Goal: Transaction & Acquisition: Subscribe to service/newsletter

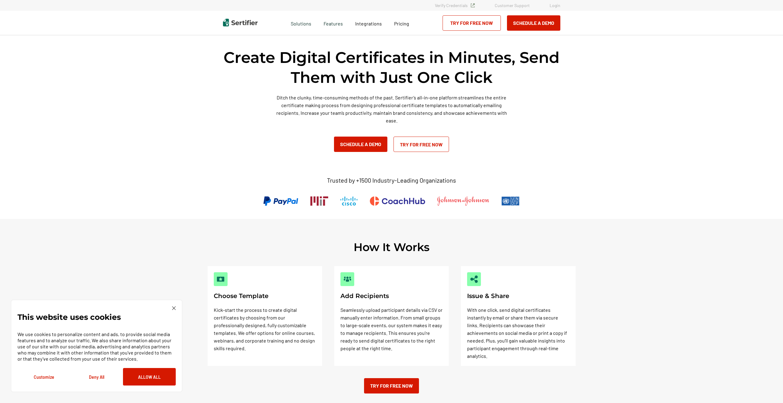
click at [434, 146] on link "Try for Free Now" at bounding box center [422, 144] width 56 height 15
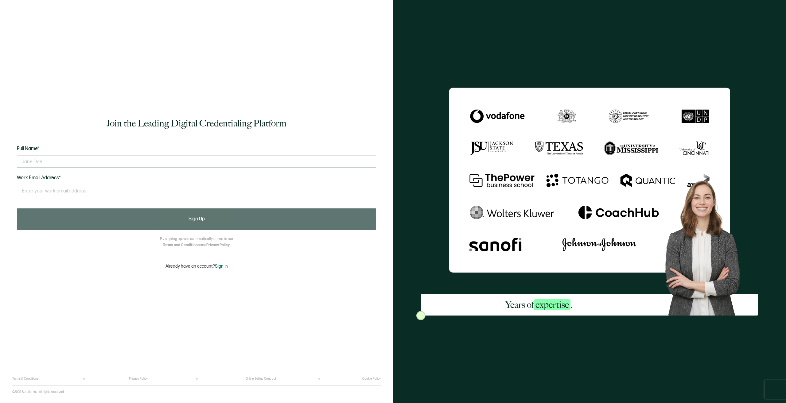
click at [117, 163] on input "text" at bounding box center [196, 162] width 359 height 12
type input "[PERSON_NAME]"
click at [52, 194] on input "text" at bounding box center [196, 191] width 359 height 12
type input "c"
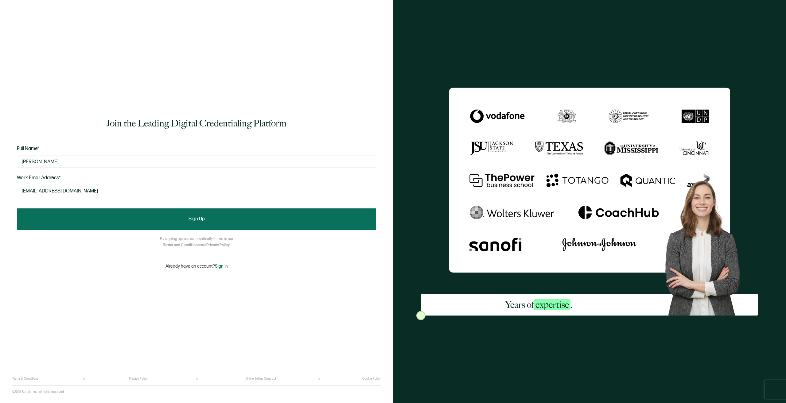
type input "[EMAIL_ADDRESS][DOMAIN_NAME]"
click at [106, 216] on button "Sign Up" at bounding box center [196, 218] width 359 height 21
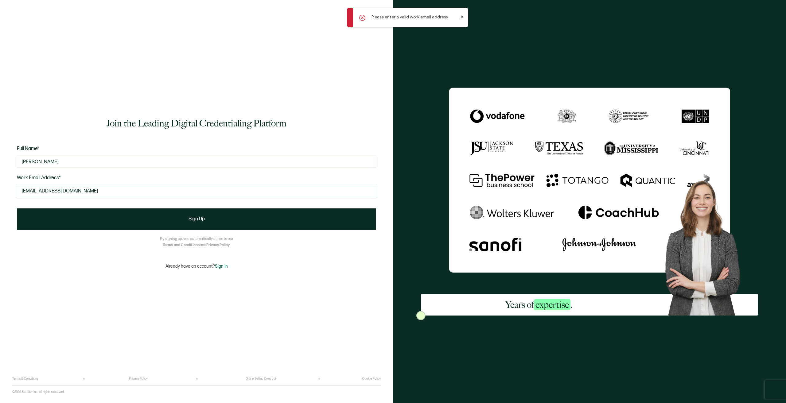
drag, startPoint x: 95, startPoint y: 192, endPoint x: 22, endPoint y: 190, distance: 73.7
click at [22, 190] on input "[EMAIL_ADDRESS][DOMAIN_NAME]" at bounding box center [196, 191] width 359 height 12
click at [52, 189] on input "[EMAIL_ADDRESS][DOMAIN_NAME]" at bounding box center [196, 191] width 359 height 12
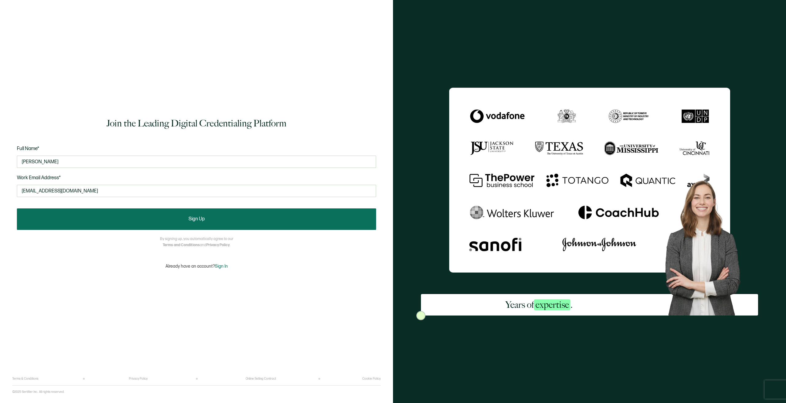
click at [120, 226] on button "Sign Up" at bounding box center [196, 218] width 359 height 21
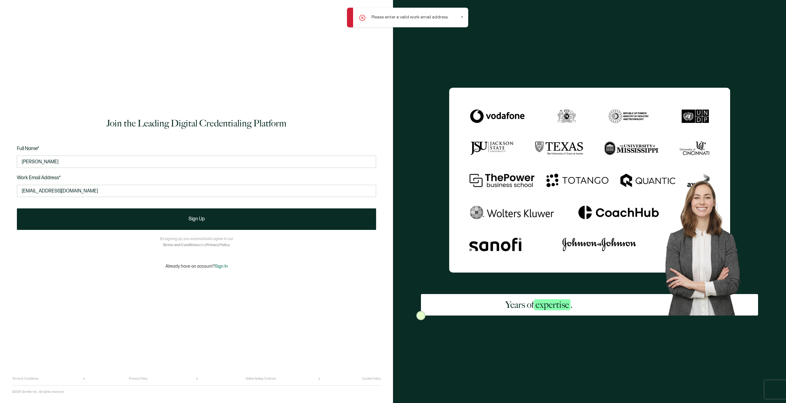
click at [462, 17] on icon at bounding box center [462, 17] width 2 height 2
drag, startPoint x: 93, startPoint y: 189, endPoint x: 19, endPoint y: 188, distance: 74.3
click at [19, 188] on input "[EMAIL_ADDRESS][DOMAIN_NAME]" at bounding box center [196, 191] width 359 height 12
type input "b"
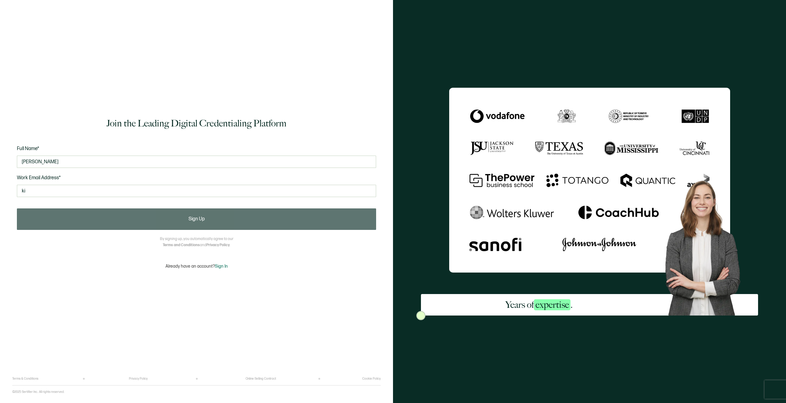
type input "k"
type input "3"
click at [90, 164] on input "[PERSON_NAME]" at bounding box center [196, 162] width 359 height 12
click at [48, 191] on input "3" at bounding box center [196, 191] width 359 height 12
paste input "[EMAIL_ADDRESS][DOMAIN_NAME]"
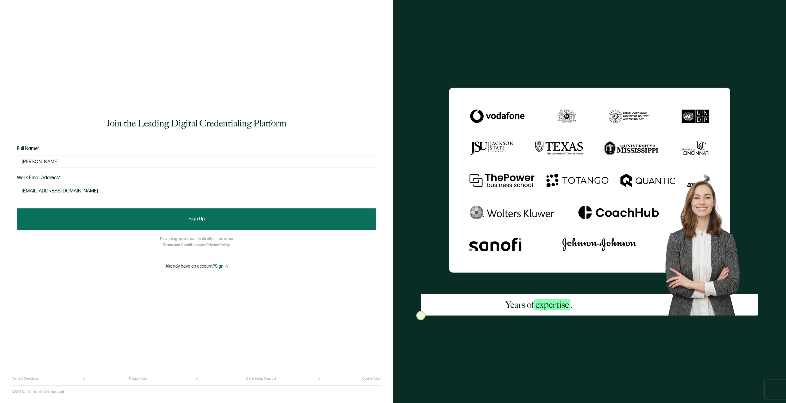
type input "[EMAIL_ADDRESS][DOMAIN_NAME]"
click at [85, 220] on button "Sign Up" at bounding box center [196, 218] width 359 height 21
